Goal: Task Accomplishment & Management: Manage account settings

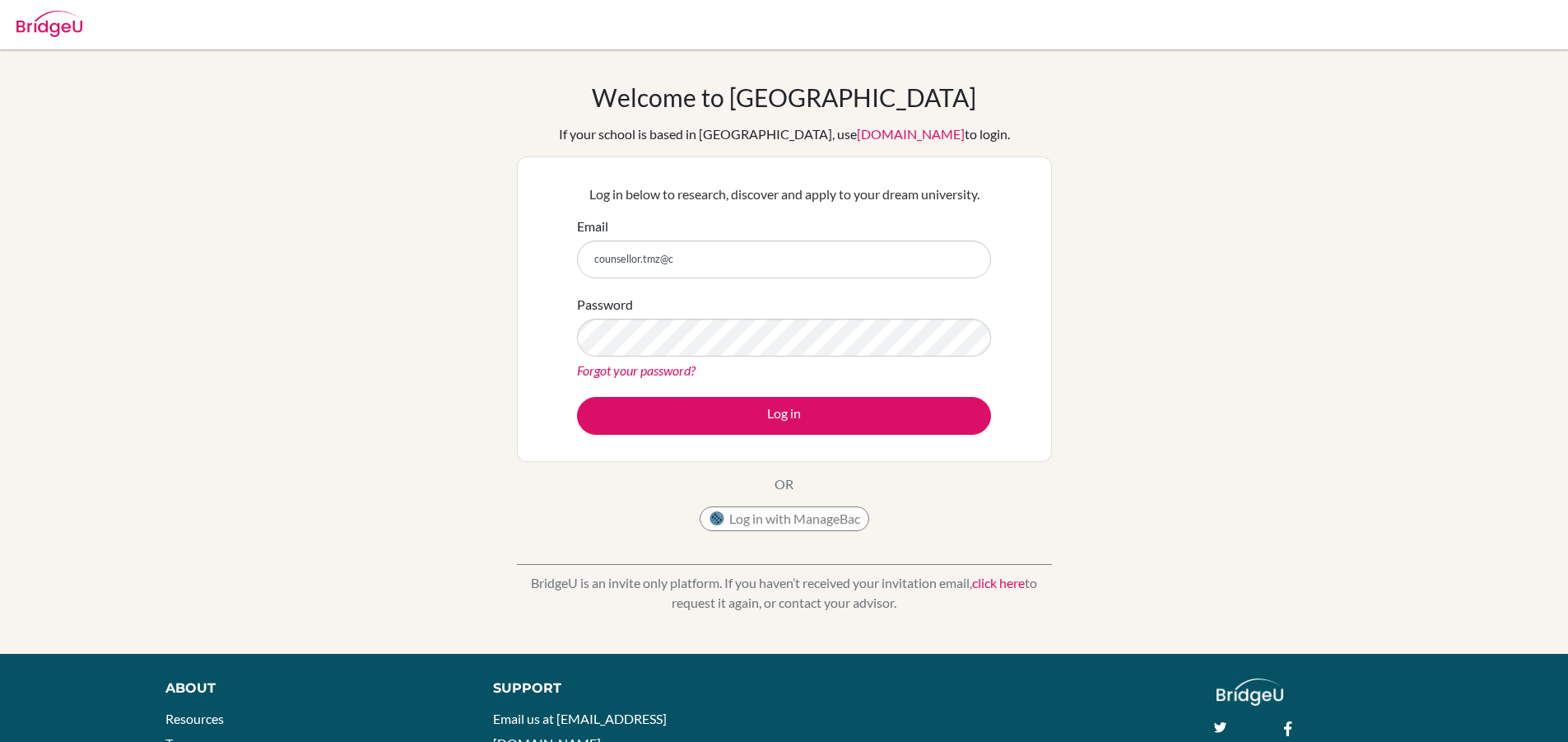
type input "[EMAIL_ADDRESS][DOMAIN_NAME]"
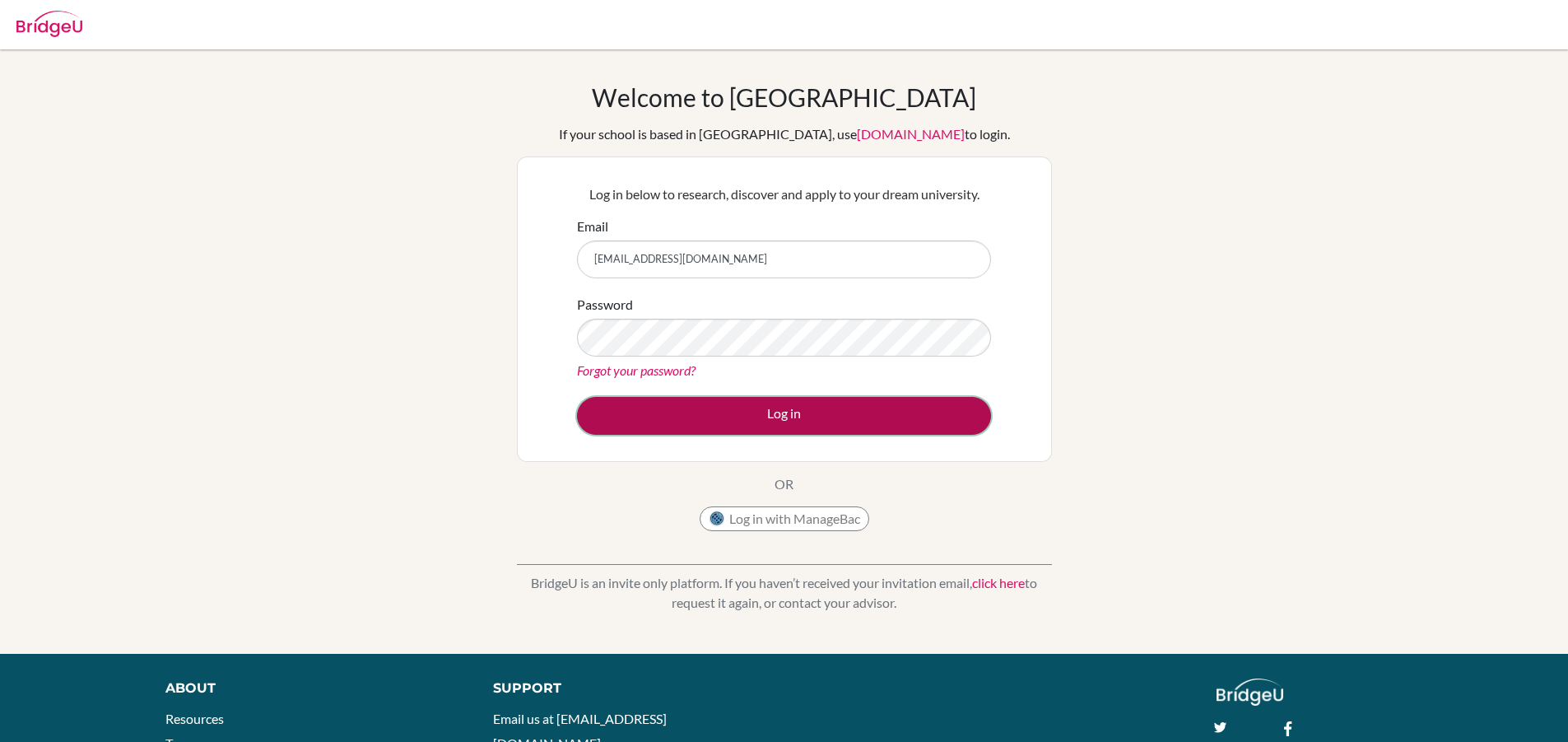
click at [783, 414] on button "Log in" at bounding box center [784, 415] width 414 height 38
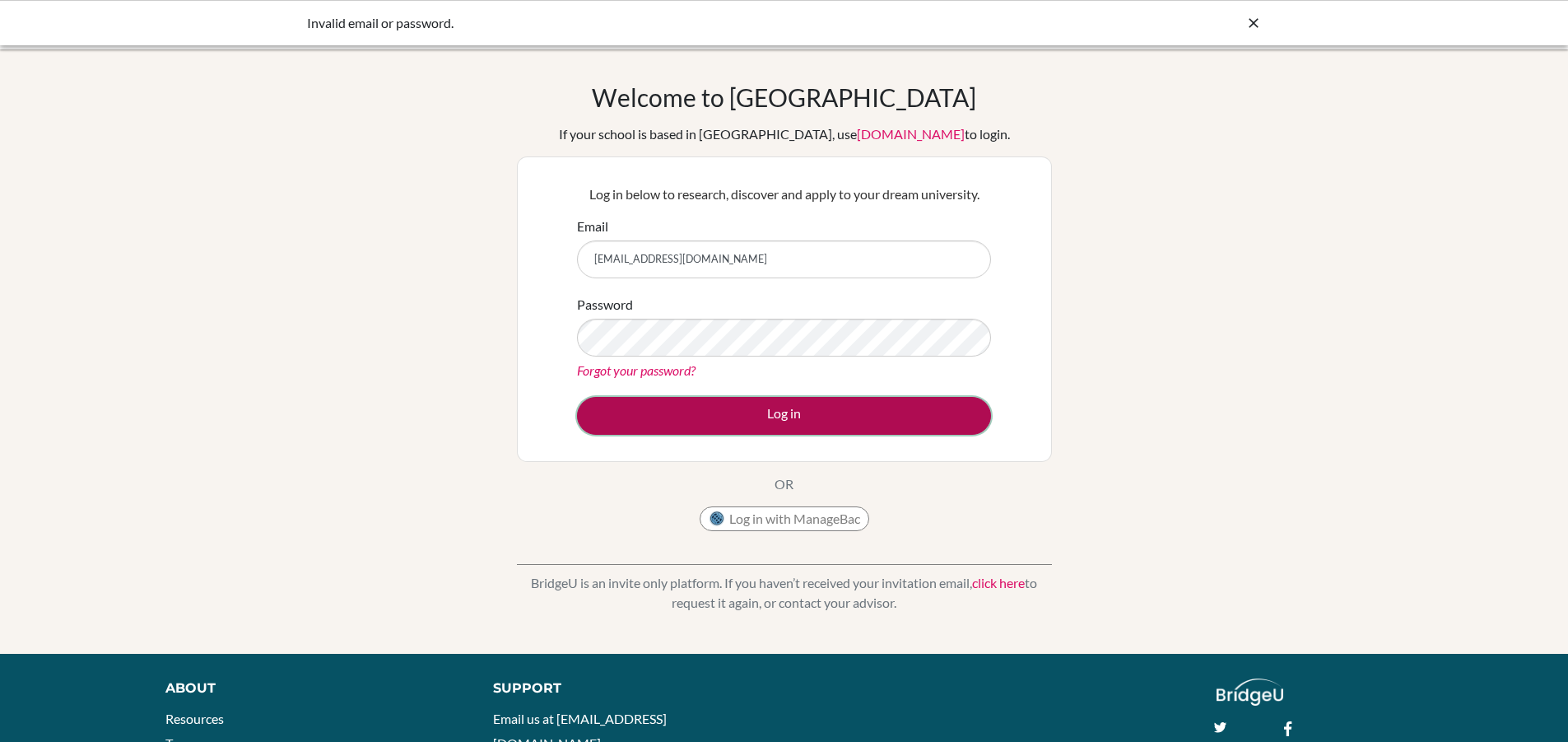
click at [832, 413] on button "Log in" at bounding box center [784, 415] width 414 height 38
